Goal: Find specific page/section: Find specific page/section

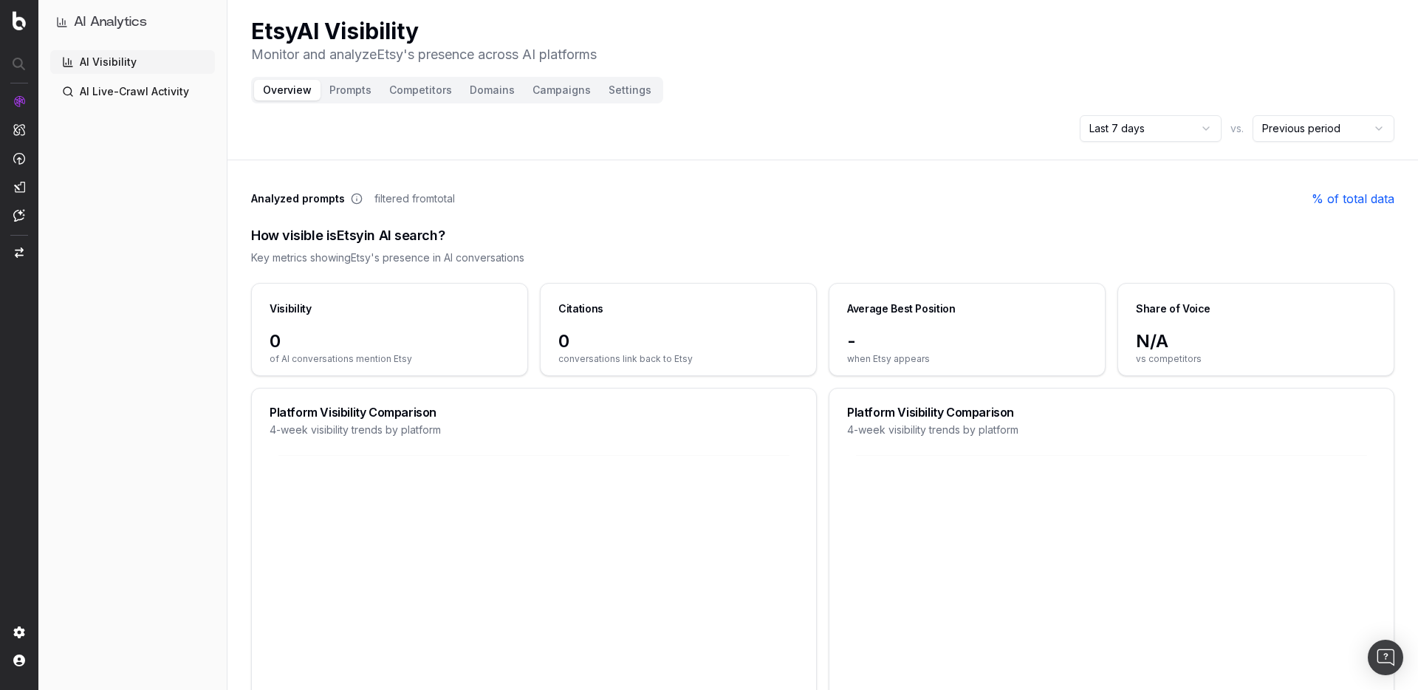
click at [1184, 123] on html "AI Analytics AI Visibility AI Live-Crawl Activity Etsy AI Visibility Monitor an…" at bounding box center [709, 345] width 1418 height 690
click at [342, 94] on button "Prompts" at bounding box center [350, 90] width 60 height 21
